Goal: Information Seeking & Learning: Learn about a topic

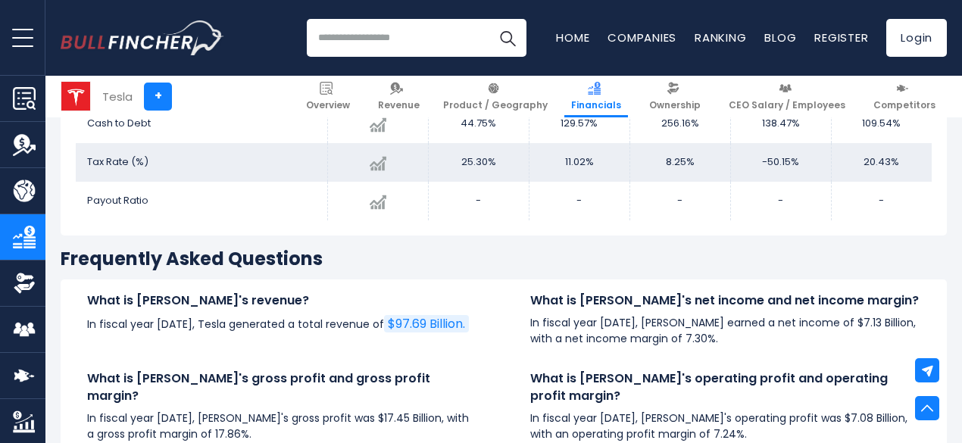
scroll to position [2944, 0]
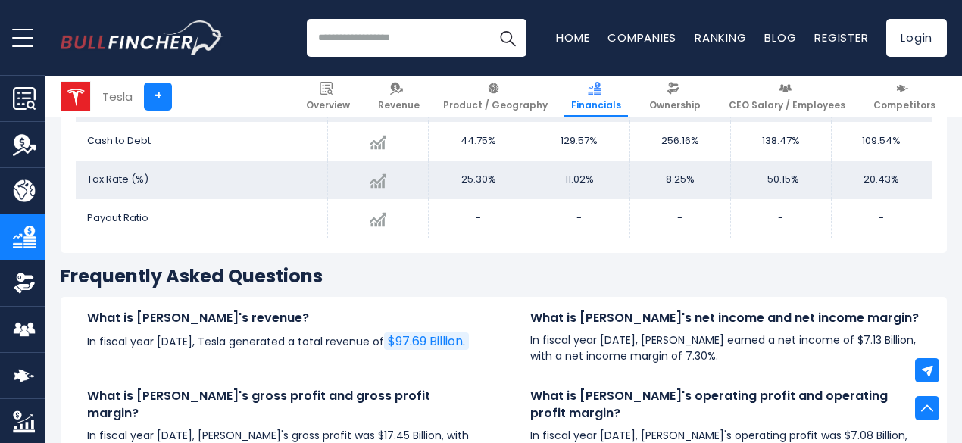
click at [419, 340] on link "$97.69 Billion." at bounding box center [426, 340] width 85 height 17
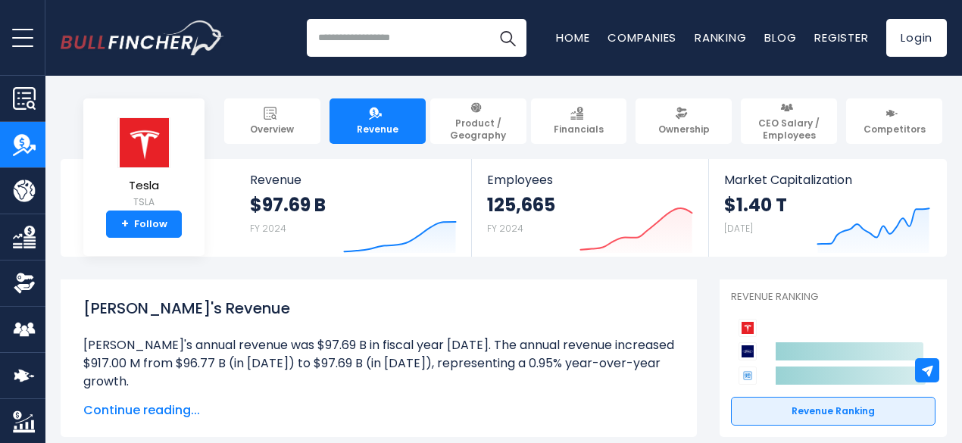
click at [156, 410] on span "Continue reading..." at bounding box center [378, 410] width 591 height 18
